Goal: Task Accomplishment & Management: Manage account settings

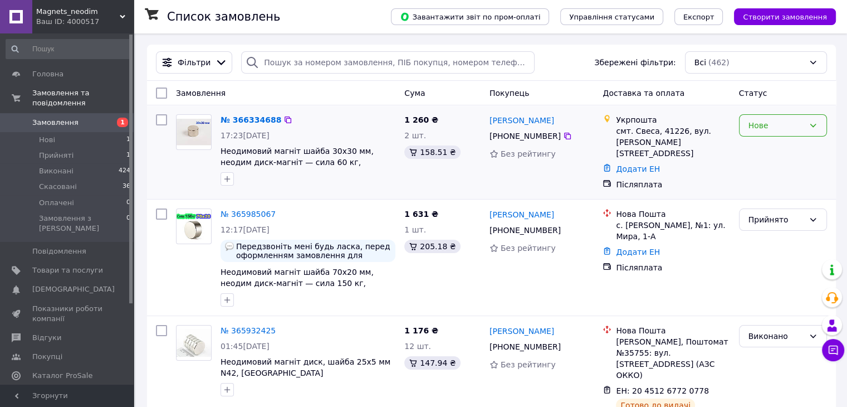
click at [776, 122] on div "Нове" at bounding box center [776, 125] width 56 height 12
click at [766, 145] on li "Прийнято" at bounding box center [782, 150] width 87 height 20
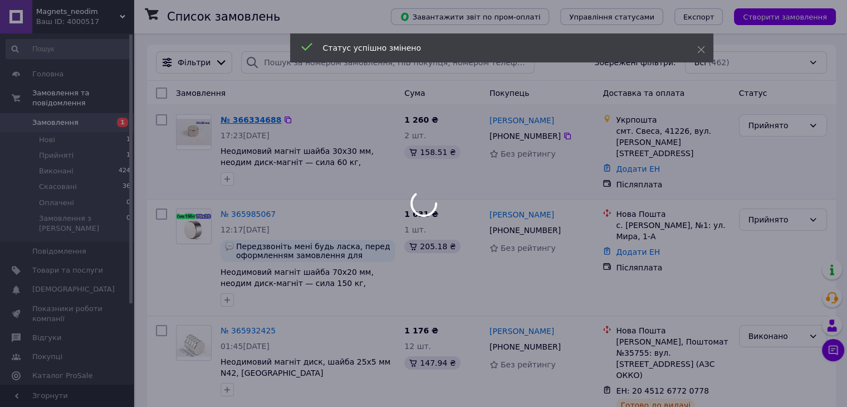
click at [236, 121] on div at bounding box center [423, 203] width 847 height 407
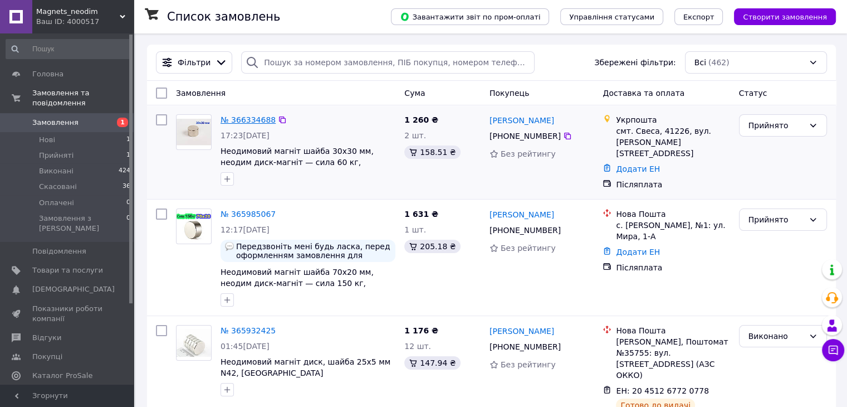
click at [239, 123] on link "№ 366334688" at bounding box center [248, 119] width 55 height 9
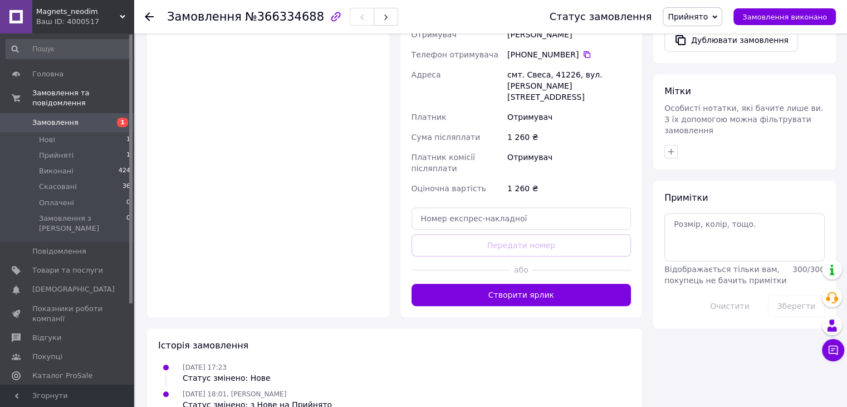
scroll to position [448, 0]
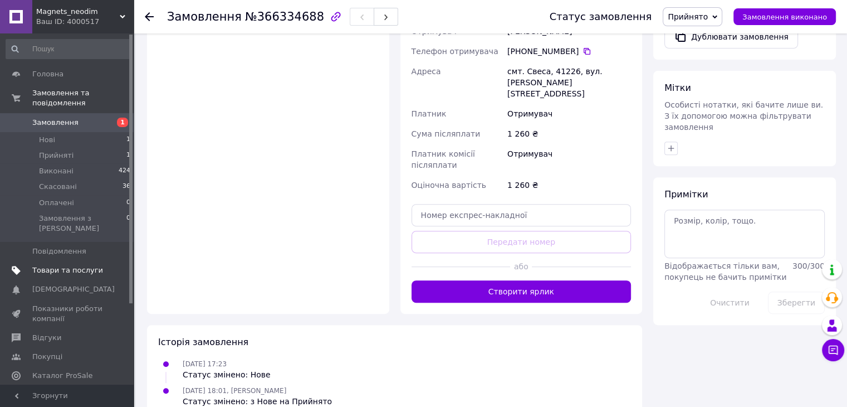
click at [60, 261] on link "Товари та послуги" at bounding box center [68, 270] width 137 height 19
